Goal: Information Seeking & Learning: Learn about a topic

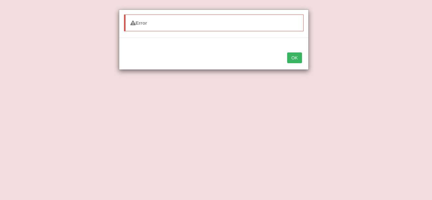
click at [290, 54] on button "OK" at bounding box center [294, 58] width 15 height 11
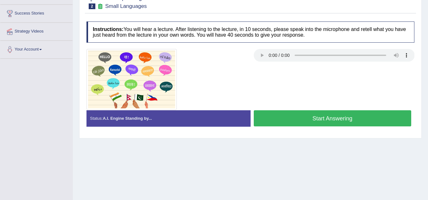
scroll to position [99, 0]
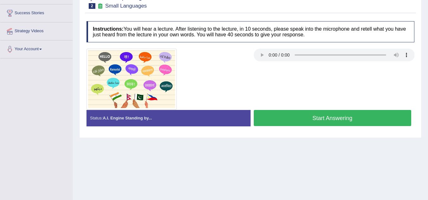
click at [279, 123] on button "Start Answering" at bounding box center [333, 118] width 158 height 16
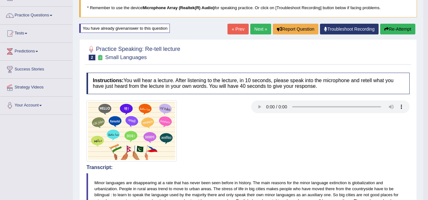
scroll to position [42, 0]
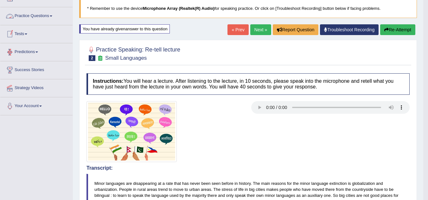
click at [43, 16] on link "Practice Questions" at bounding box center [36, 15] width 72 height 16
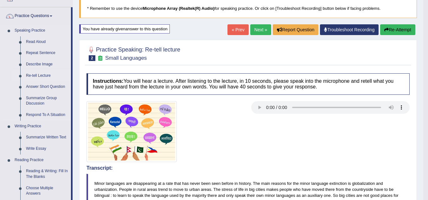
click at [32, 78] on link "Re-tell Lecture" at bounding box center [47, 75] width 48 height 11
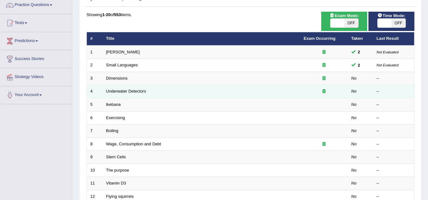
scroll to position [54, 0]
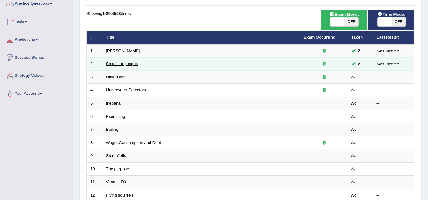
click at [117, 64] on link "Small Languages" at bounding box center [122, 63] width 32 height 5
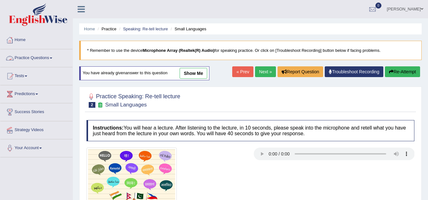
click at [45, 59] on link "Practice Questions" at bounding box center [36, 57] width 72 height 16
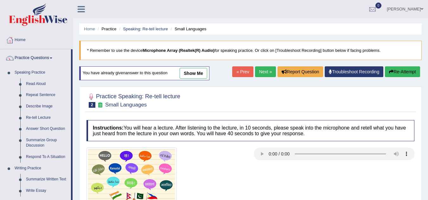
click at [34, 117] on link "Re-tell Lecture" at bounding box center [47, 117] width 48 height 11
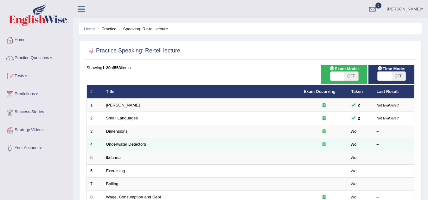
click at [119, 146] on link "Underwater Detectors" at bounding box center [126, 144] width 40 height 5
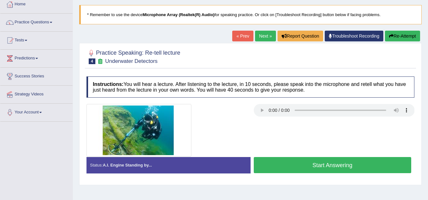
scroll to position [36, 0]
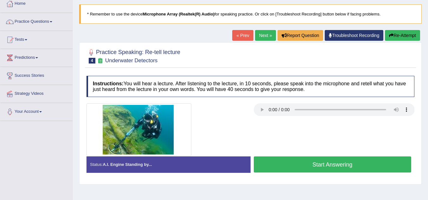
click at [272, 162] on button "Start Answering" at bounding box center [333, 165] width 158 height 16
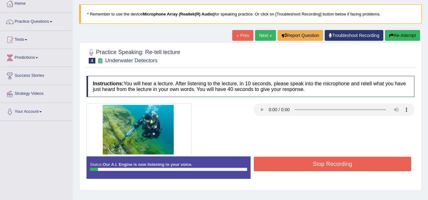
click at [262, 162] on button "Stop Recording" at bounding box center [333, 164] width 158 height 15
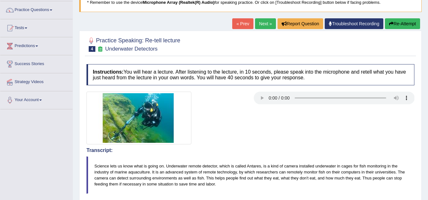
scroll to position [0, 0]
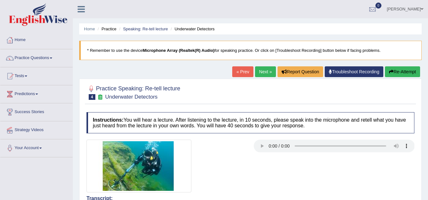
click at [394, 73] on button "Re-Attempt" at bounding box center [402, 71] width 35 height 11
click at [395, 73] on button "Re-Attempt" at bounding box center [402, 71] width 35 height 11
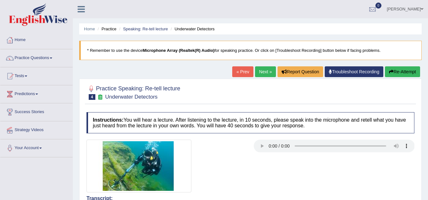
drag, startPoint x: 395, startPoint y: 73, endPoint x: 384, endPoint y: 79, distance: 12.1
click at [384, 79] on div "Home Practice Speaking: Re-tell lecture Underwater Detectors * Remember to use …" at bounding box center [250, 177] width 355 height 354
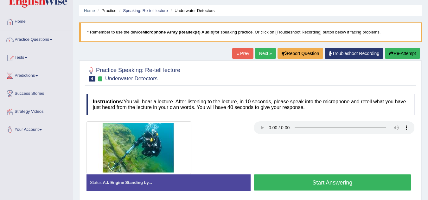
scroll to position [14, 0]
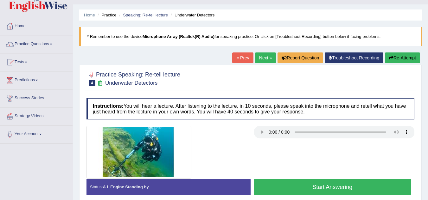
click at [301, 185] on button "Start Answering" at bounding box center [333, 187] width 158 height 16
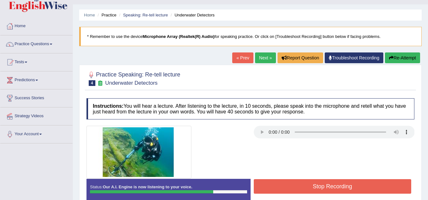
click at [301, 185] on button "Stop Recording" at bounding box center [333, 186] width 158 height 15
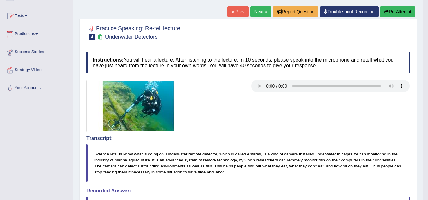
scroll to position [0, 0]
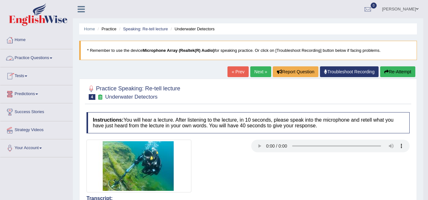
click at [41, 58] on link "Practice Questions" at bounding box center [36, 57] width 72 height 16
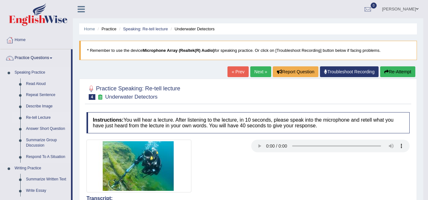
click at [32, 120] on link "Re-tell Lecture" at bounding box center [47, 117] width 48 height 11
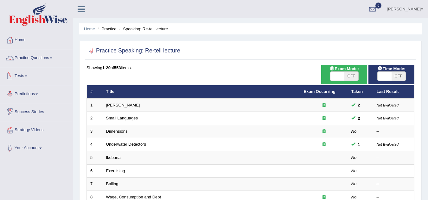
click at [47, 60] on link "Practice Questions" at bounding box center [36, 57] width 72 height 16
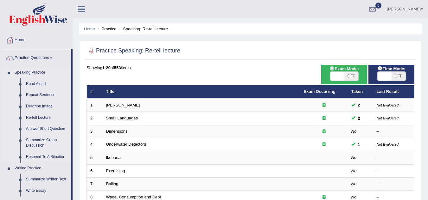
click at [35, 118] on link "Re-tell Lecture" at bounding box center [47, 117] width 48 height 11
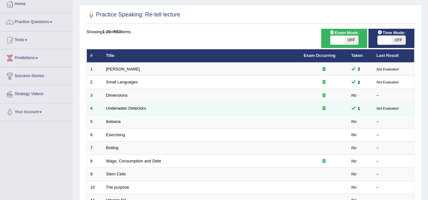
scroll to position [37, 0]
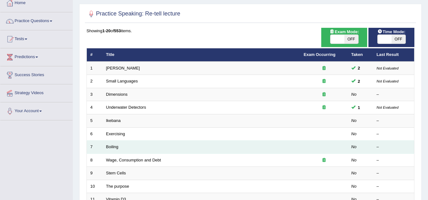
click at [113, 150] on td "Boiling" at bounding box center [202, 147] width 198 height 13
click at [110, 147] on link "Boiling" at bounding box center [112, 147] width 12 height 5
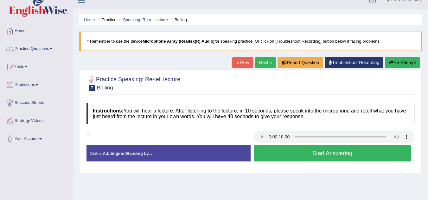
scroll to position [10, 0]
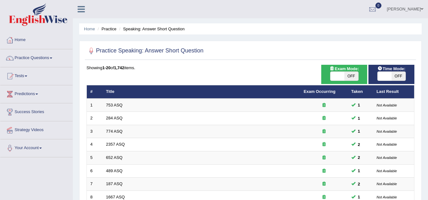
click at [29, 58] on link "Practice Questions" at bounding box center [36, 57] width 72 height 16
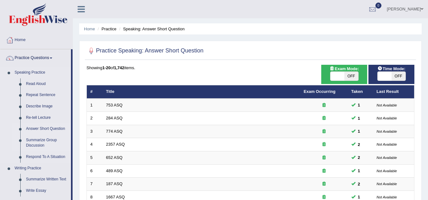
click at [33, 147] on link "Summarize Group Discussion" at bounding box center [47, 143] width 48 height 17
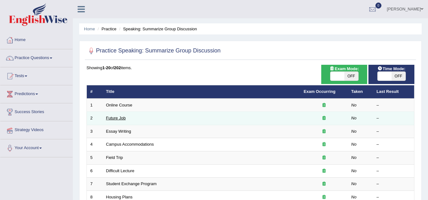
click at [115, 120] on link "Future Job" at bounding box center [116, 118] width 20 height 5
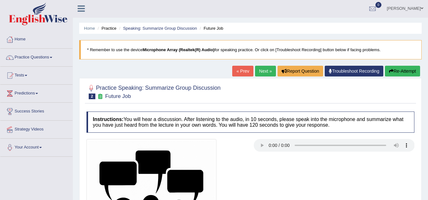
scroll to position [0, 0]
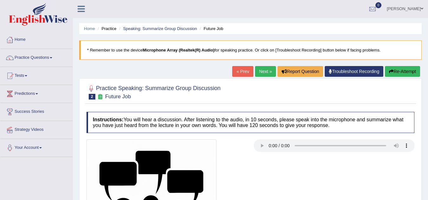
click at [263, 134] on div "Instructions: You will hear a discussion. After listening to the audio, in 10 s…" at bounding box center [250, 201] width 331 height 185
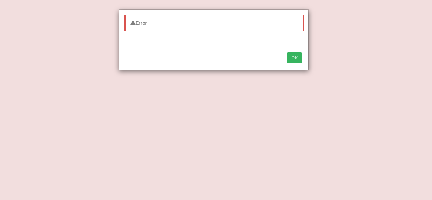
click at [300, 60] on button "OK" at bounding box center [294, 58] width 15 height 11
